Goal: Obtain resource: Obtain resource

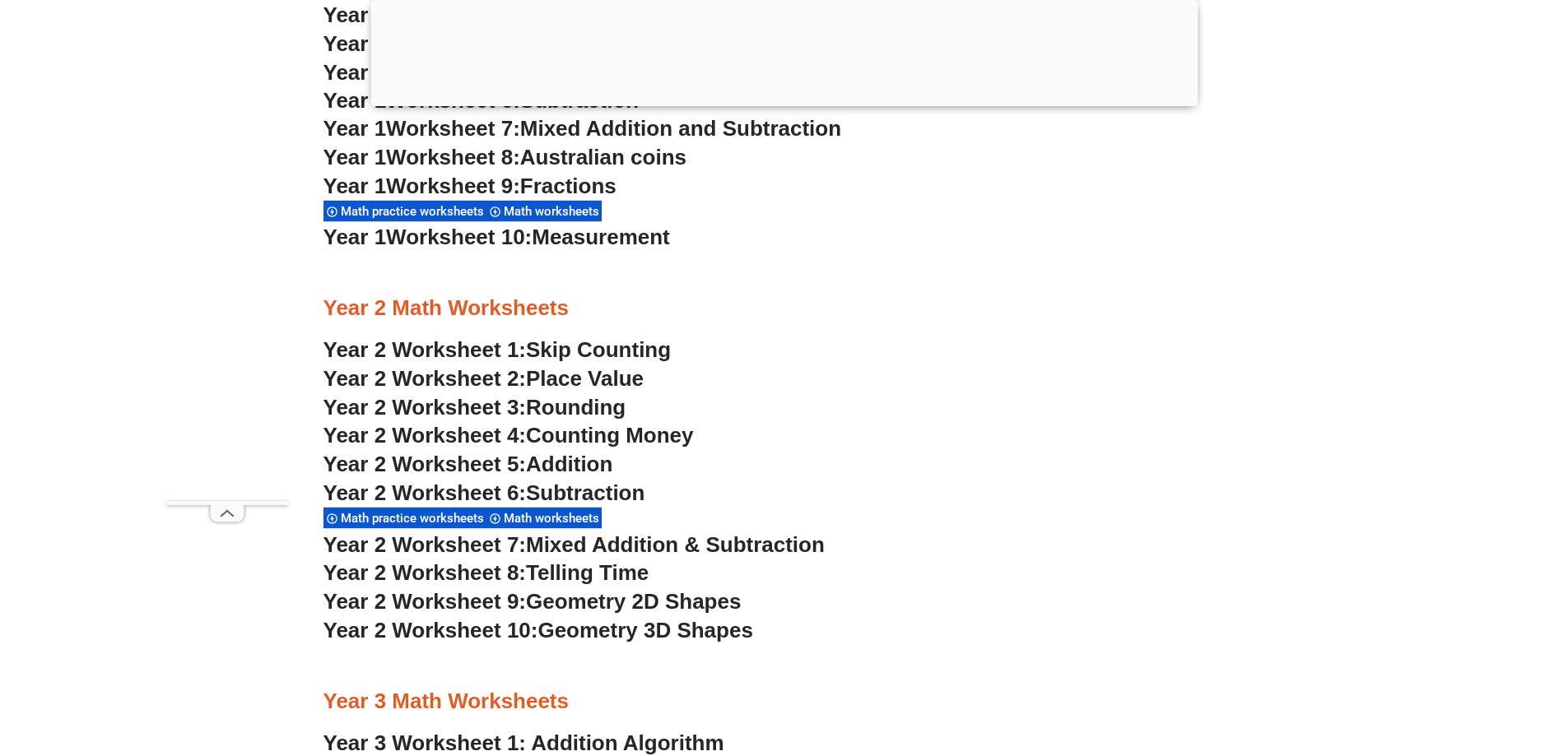
scroll to position [1971, 0]
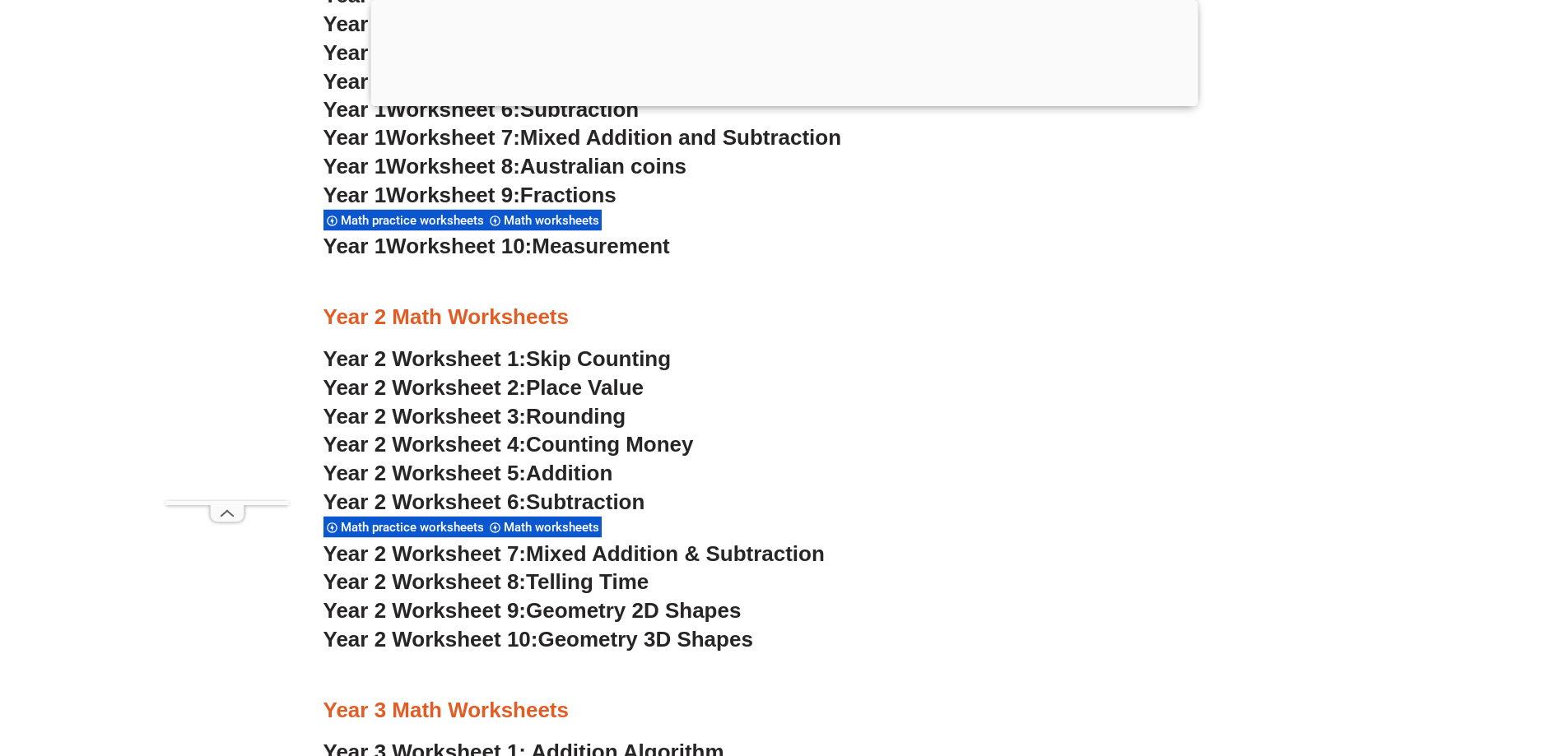
click at [558, 526] on span "Math worksheets" at bounding box center [554, 527] width 100 height 15
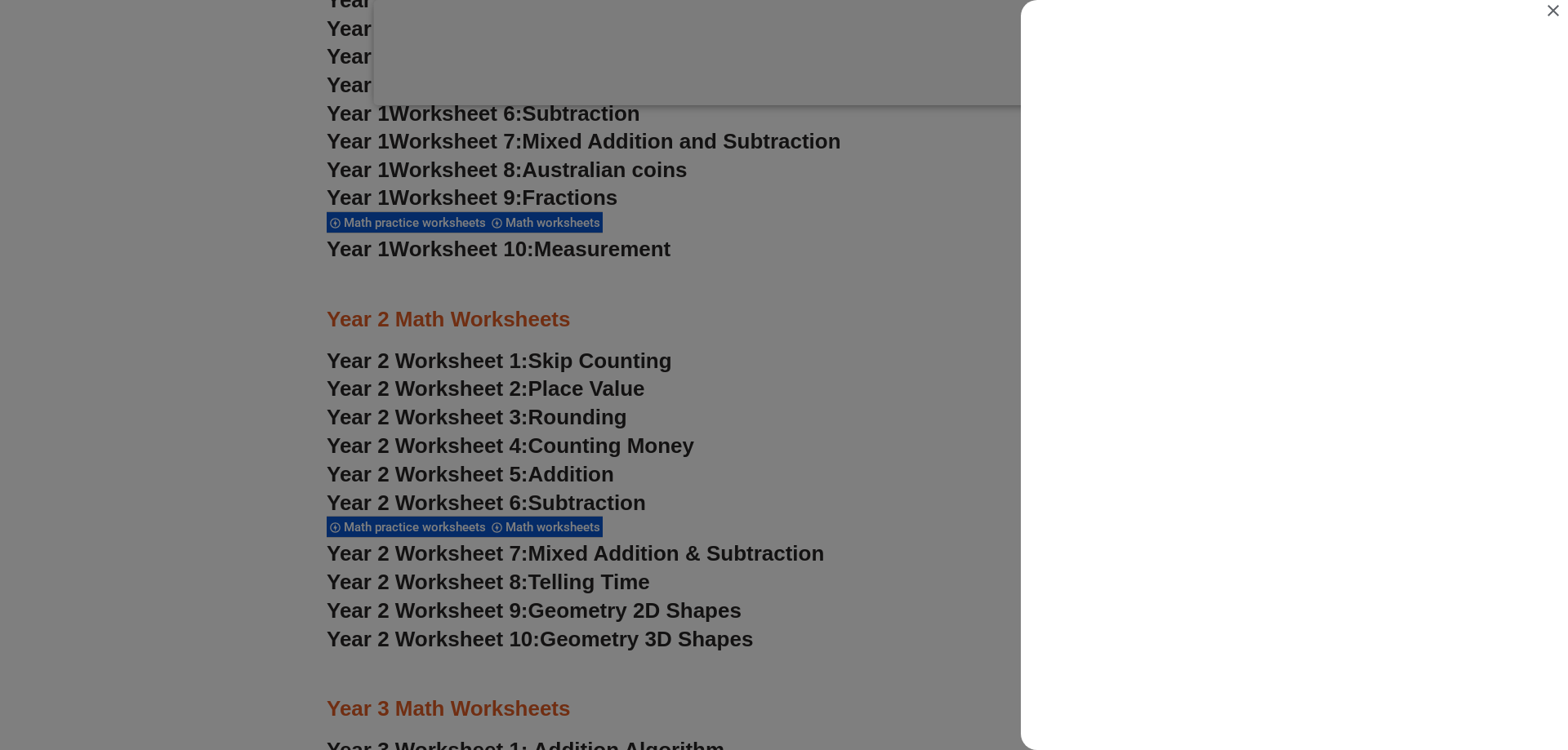
scroll to position [0, 0]
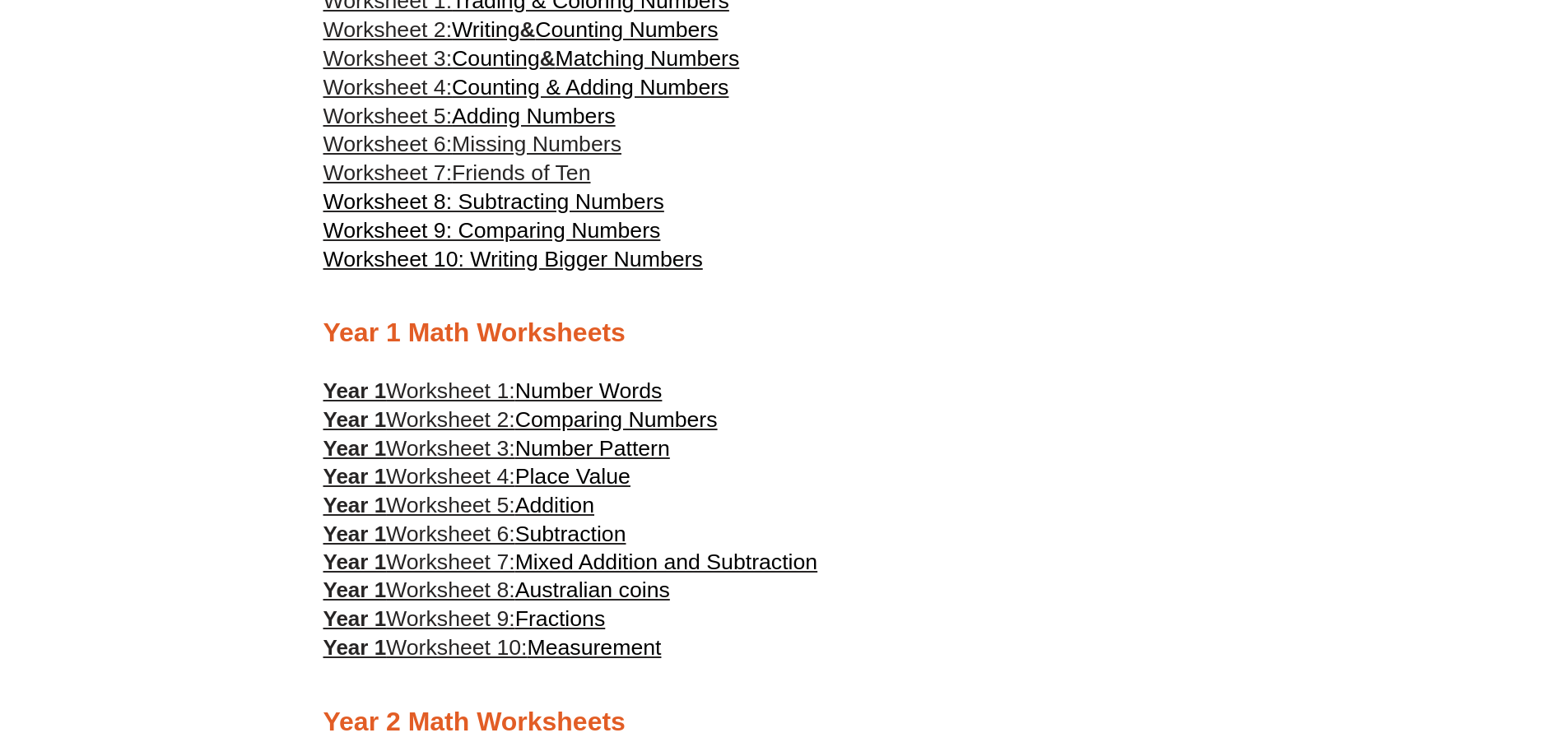
scroll to position [906, 0]
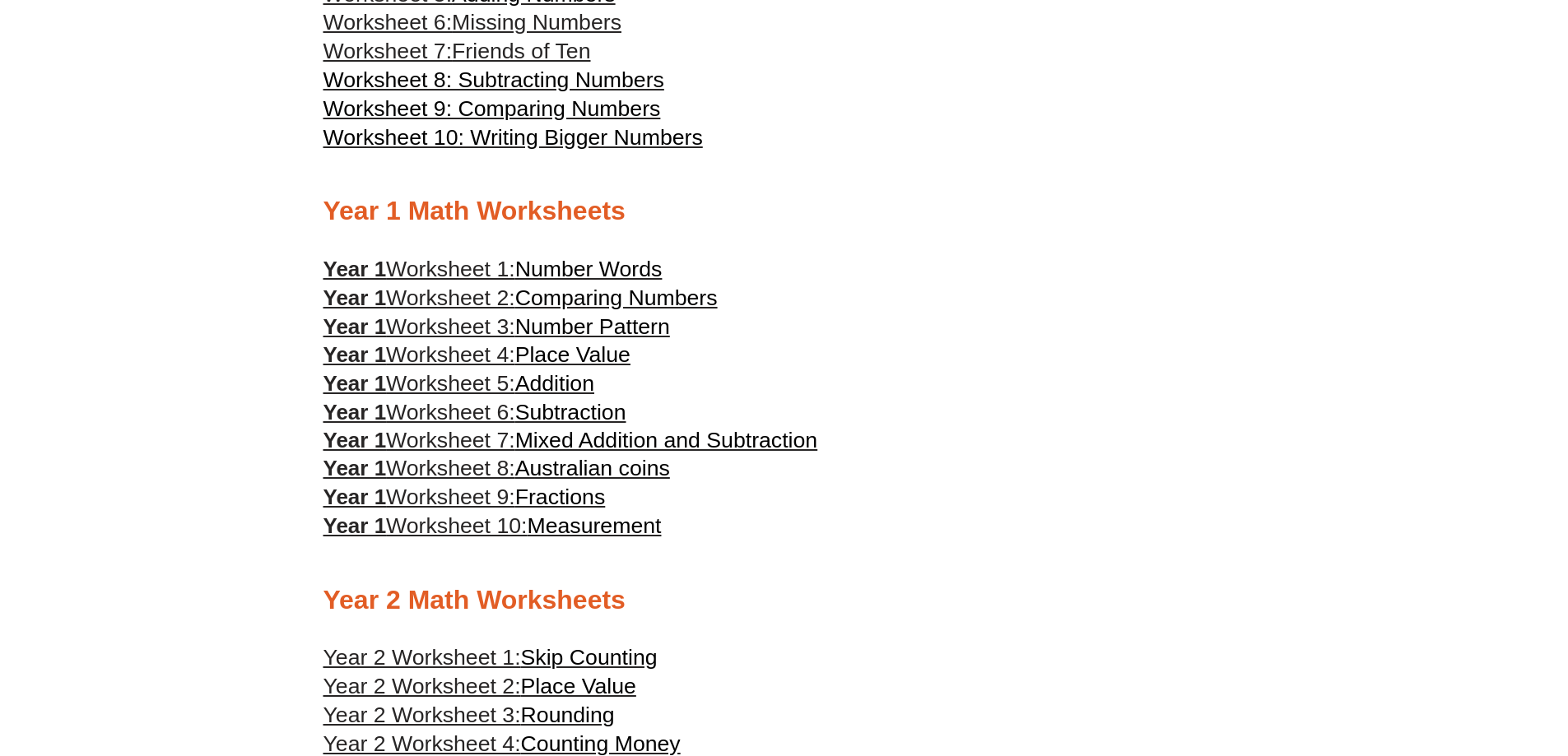
click at [564, 384] on span "Addition" at bounding box center [554, 383] width 79 height 25
click at [550, 406] on span "Subtraction" at bounding box center [570, 411] width 111 height 25
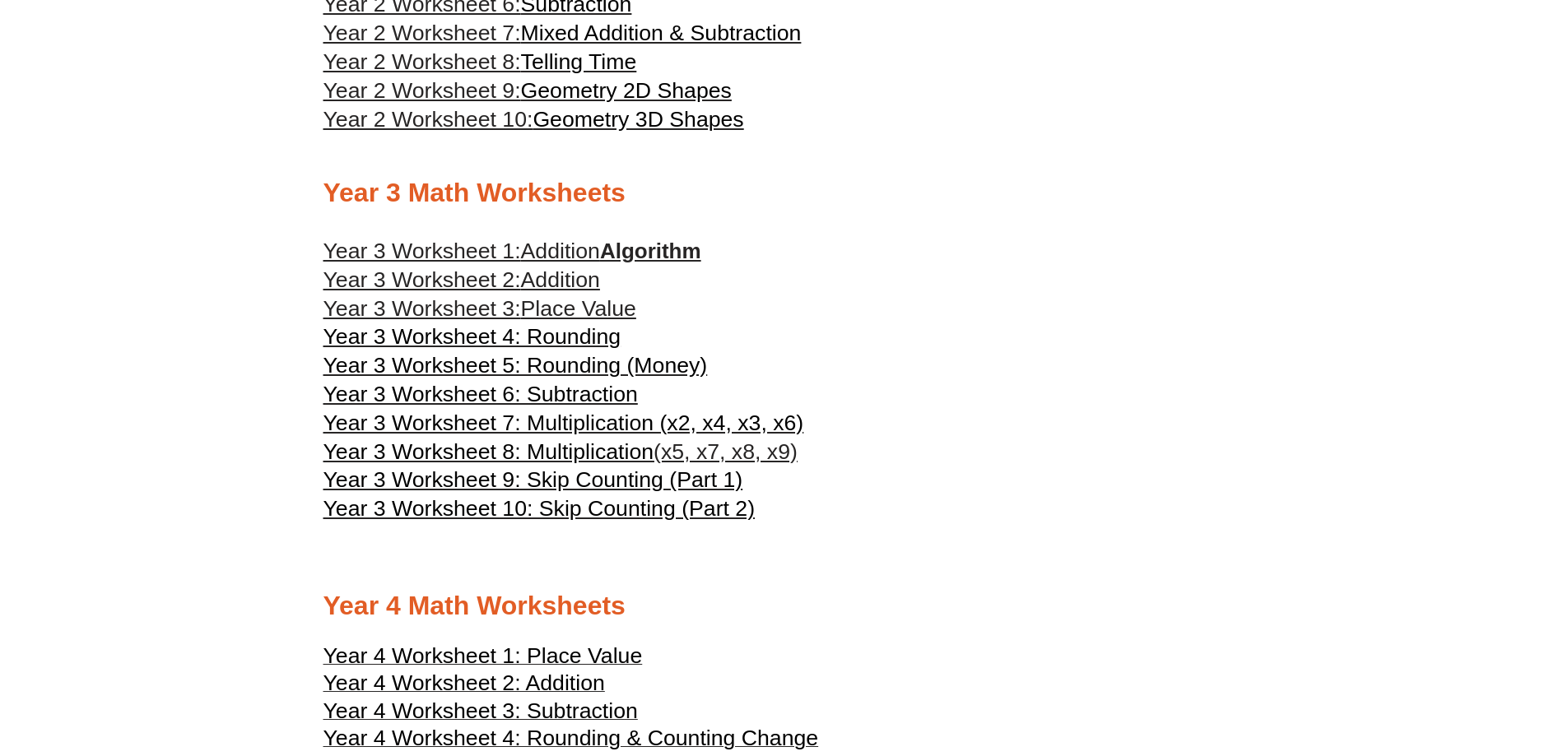
scroll to position [1729, 0]
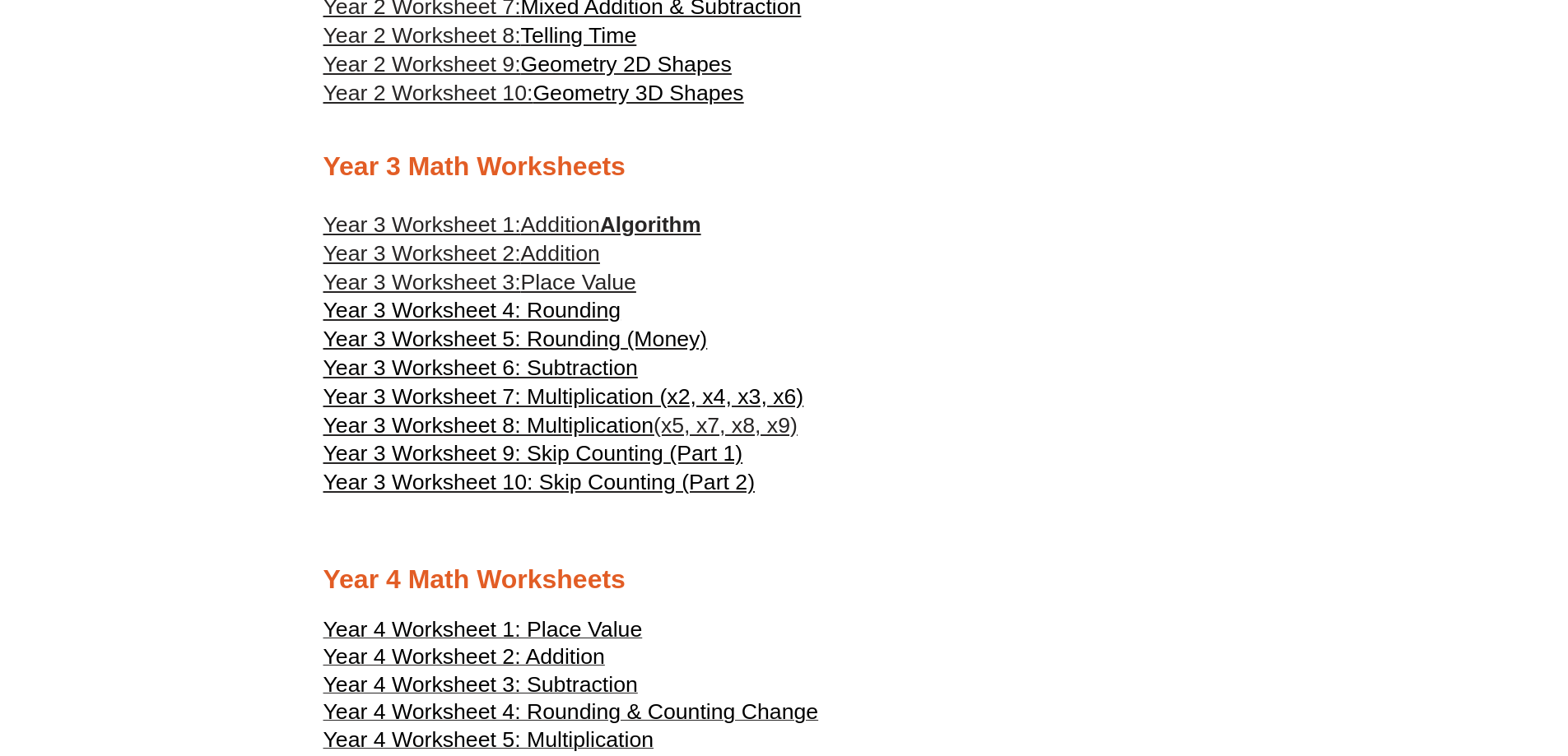
click at [583, 224] on span "Addition" at bounding box center [560, 224] width 79 height 25
click at [515, 257] on span "Year 3 Worksheet 2:" at bounding box center [422, 253] width 198 height 25
click at [620, 362] on span "Year 3 Worksheet 6: Subtraction" at bounding box center [480, 367] width 314 height 25
click at [578, 390] on span "Year 3 Worksheet 7: Multiplication (x2, x4, x3, x6)" at bounding box center [564, 396] width 480 height 25
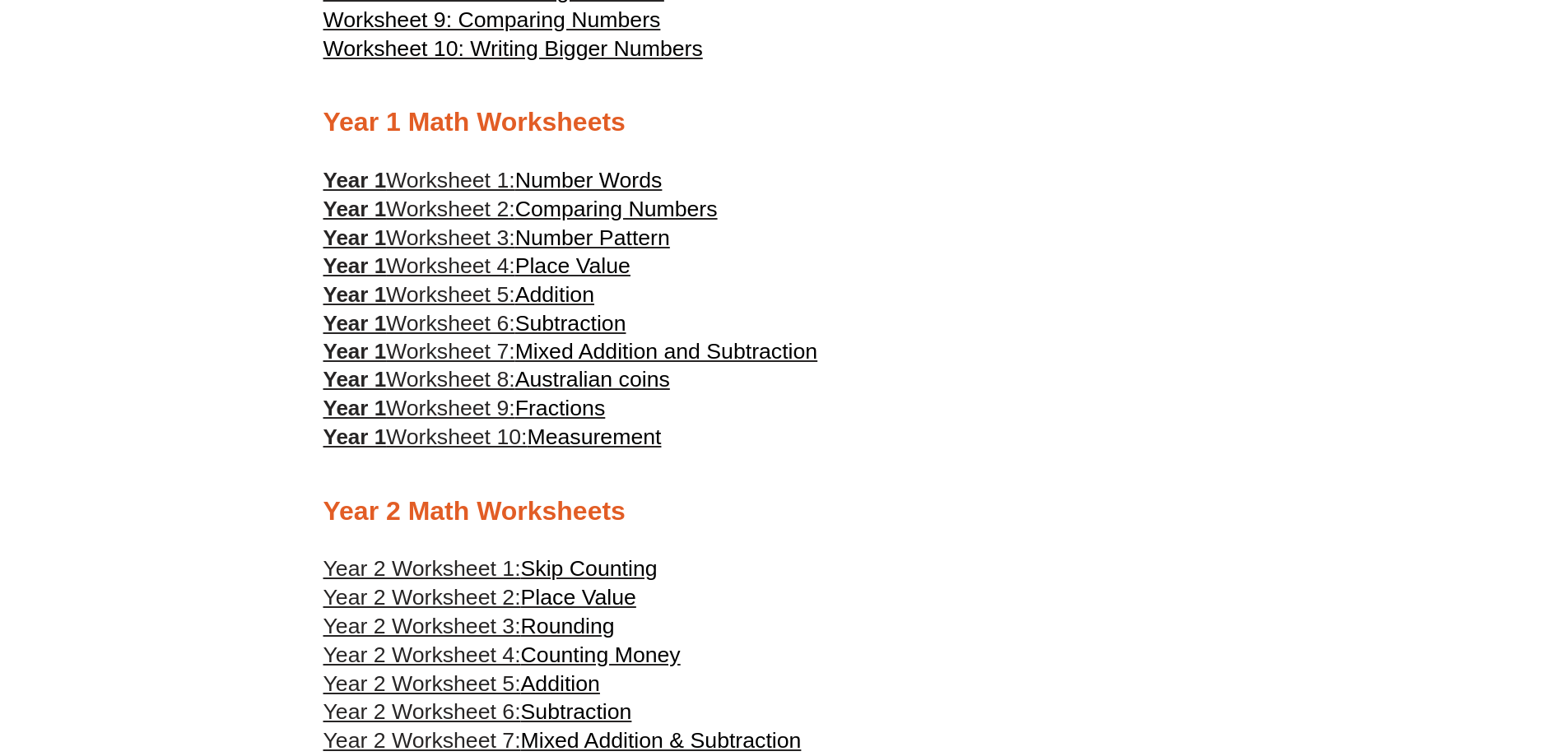
scroll to position [1070, 0]
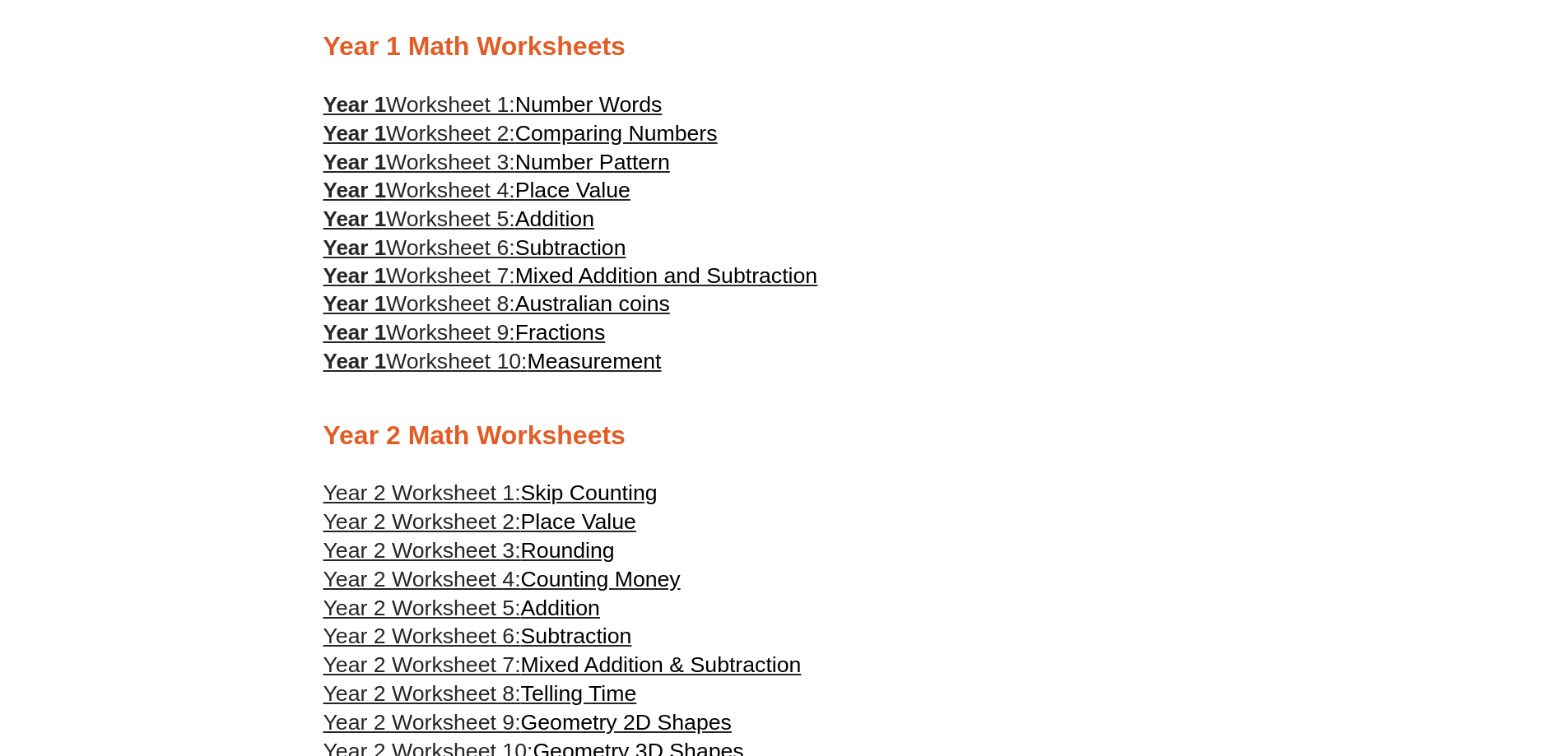
click at [594, 100] on span "Number Words" at bounding box center [589, 104] width 148 height 25
click at [578, 333] on span "Fractions" at bounding box center [560, 332] width 91 height 25
